Goal: Information Seeking & Learning: Learn about a topic

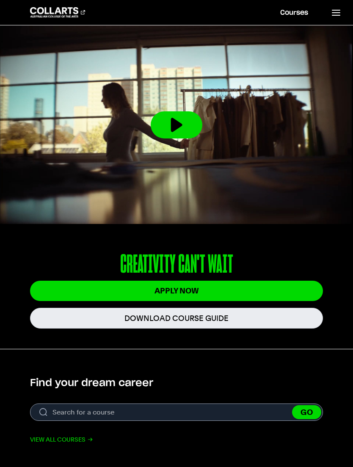
click at [334, 22] on link at bounding box center [335, 12] width 35 height 25
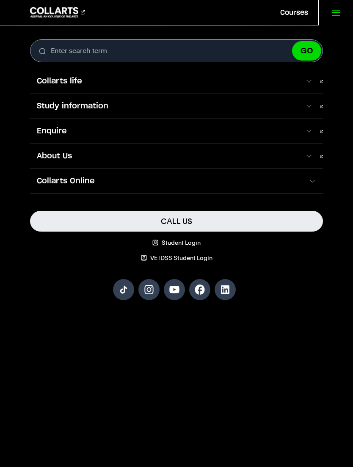
click at [310, 110] on span at bounding box center [309, 106] width 8 height 8
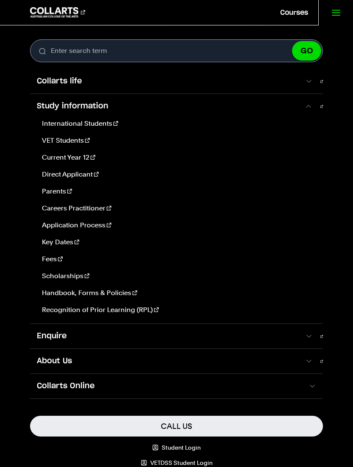
click at [305, 80] on span "Collarts life" at bounding box center [167, 81] width 275 height 11
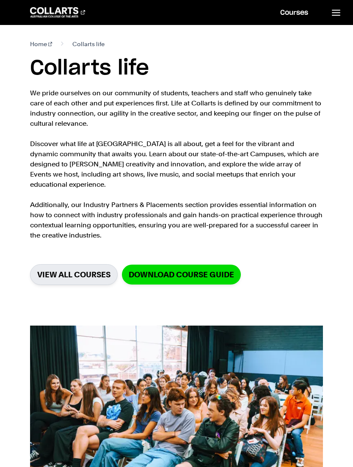
click at [296, 15] on link "Courses" at bounding box center [294, 12] width 48 height 25
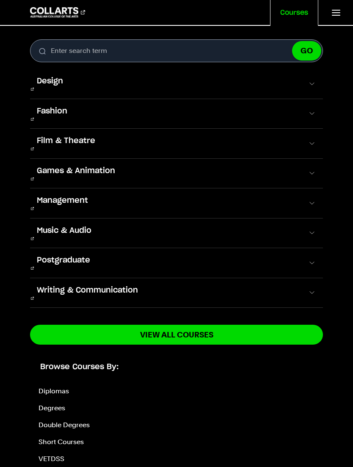
click at [57, 387] on link "Diplomas" at bounding box center [54, 391] width 30 height 8
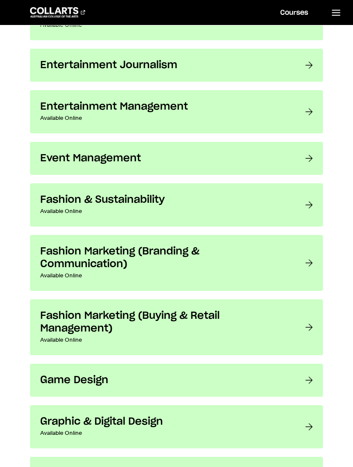
scroll to position [603, 0]
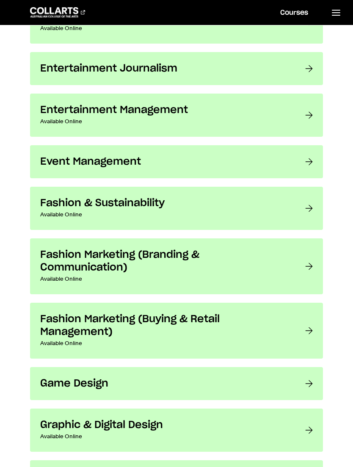
click at [262, 111] on h3 "Entertainment Management" at bounding box center [164, 110] width 248 height 13
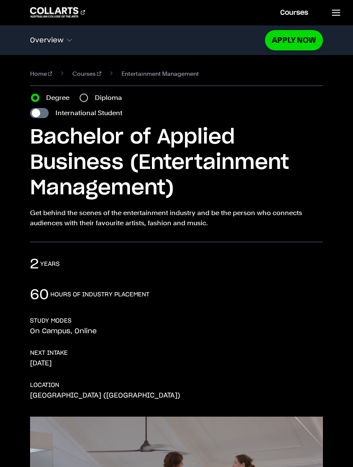
click at [102, 96] on label "Diploma" at bounding box center [111, 98] width 32 height 10
click at [88, 96] on input "Diploma" at bounding box center [84, 98] width 8 height 8
radio input "true"
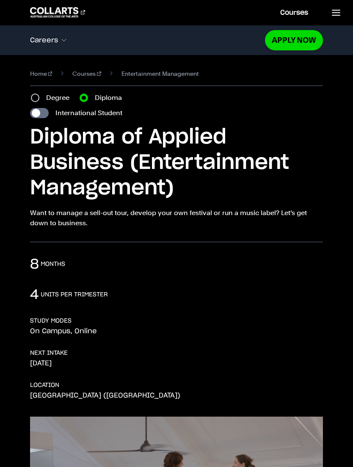
click at [338, 10] on line at bounding box center [336, 10] width 8 height 0
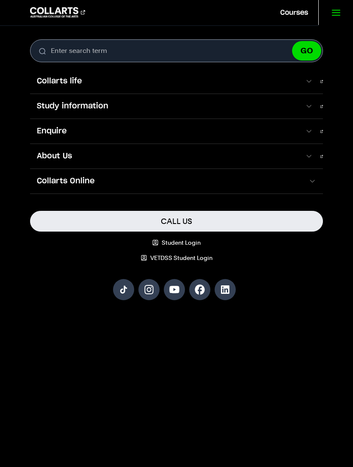
click at [296, 7] on link "Courses" at bounding box center [294, 12] width 48 height 25
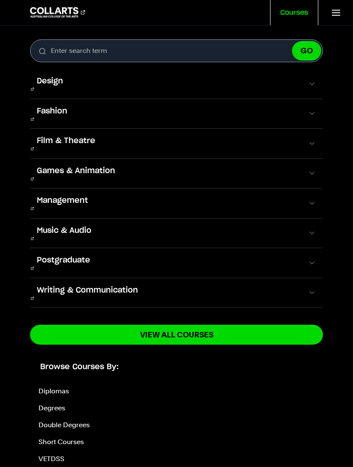
click at [311, 288] on span at bounding box center [312, 292] width 8 height 8
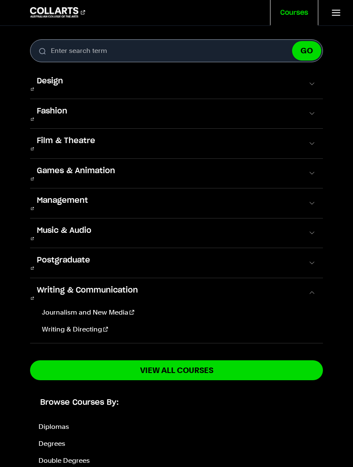
click at [308, 199] on span at bounding box center [312, 203] width 8 height 8
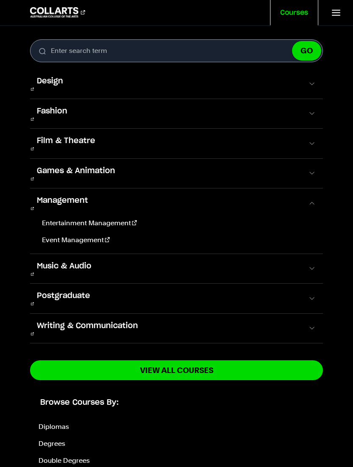
scroll to position [1, 0]
click at [51, 439] on link "Degrees" at bounding box center [52, 443] width 27 height 8
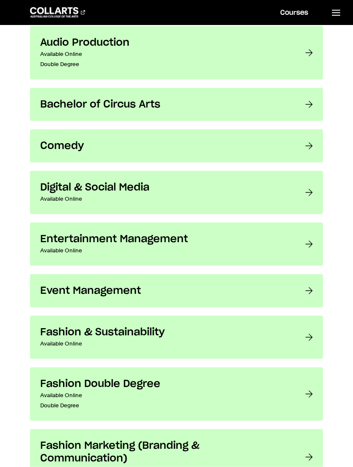
scroll to position [478, 0]
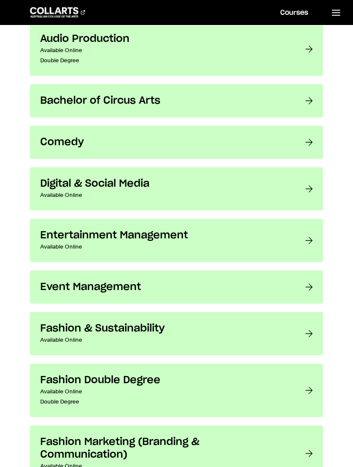
click at [260, 184] on h3 "Digital & Social Media" at bounding box center [164, 183] width 248 height 13
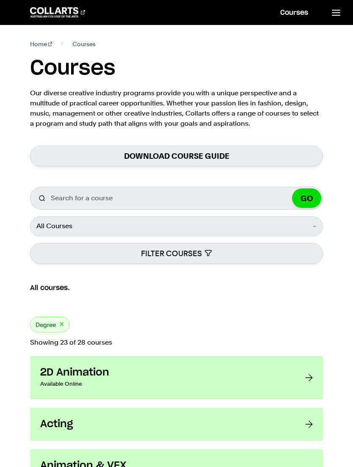
scroll to position [505, 0]
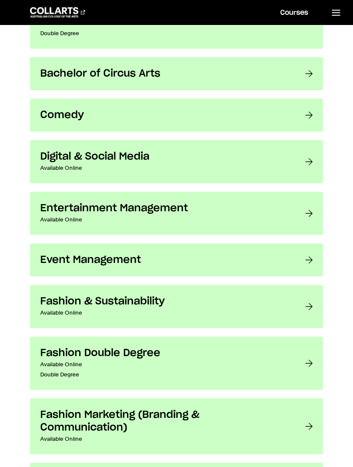
click at [257, 209] on h3 "Entertainment Management" at bounding box center [164, 208] width 248 height 13
click at [296, 259] on link "Event Management Make Melbourne your campus and learn how to create memorable e…" at bounding box center [176, 259] width 293 height 33
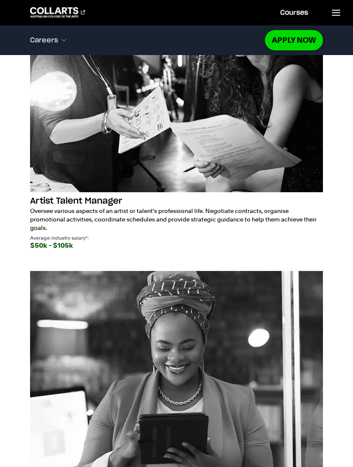
scroll to position [1728, 0]
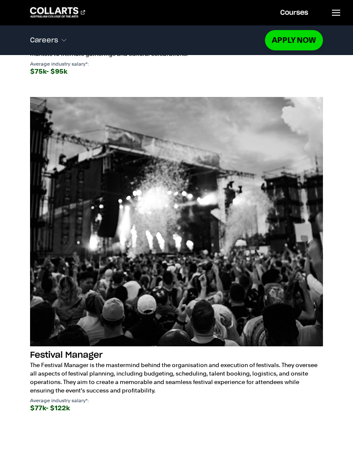
scroll to position [1945, 0]
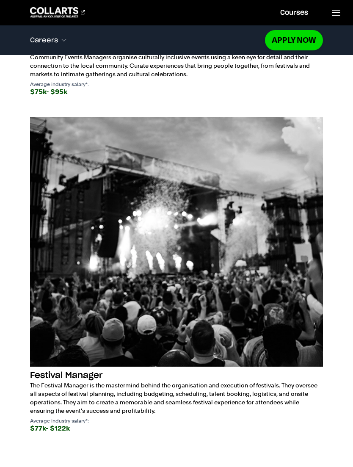
click at [300, 391] on p "The Festival Manager is the mastermind behind the organisation and execution of…" at bounding box center [176, 398] width 293 height 34
click at [309, 377] on h3 "Festival Manager" at bounding box center [176, 375] width 293 height 11
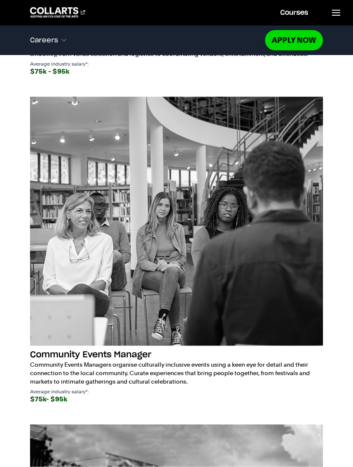
scroll to position [1637, 0]
